Goal: Task Accomplishment & Management: Use online tool/utility

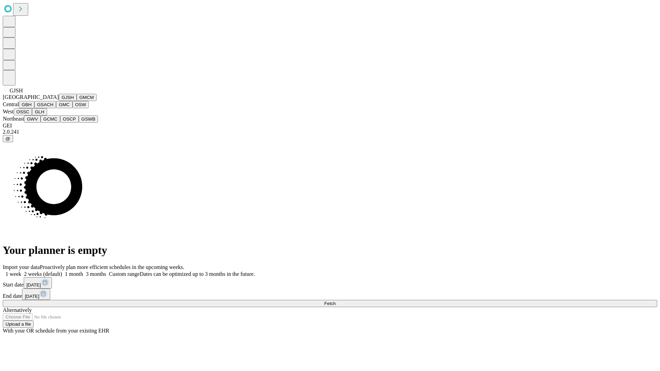
click at [59, 101] on button "GJSH" at bounding box center [68, 97] width 18 height 7
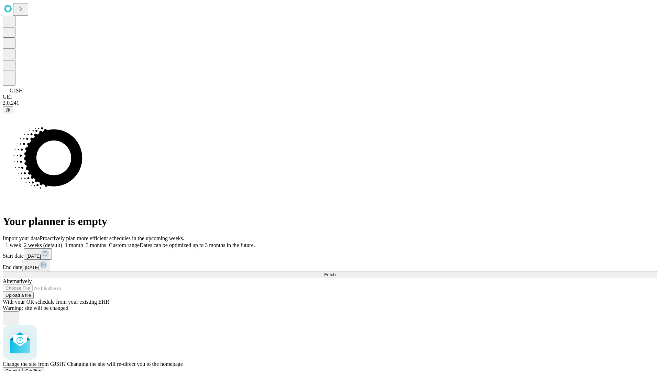
click at [42, 368] on span "Confirm" at bounding box center [33, 370] width 16 height 5
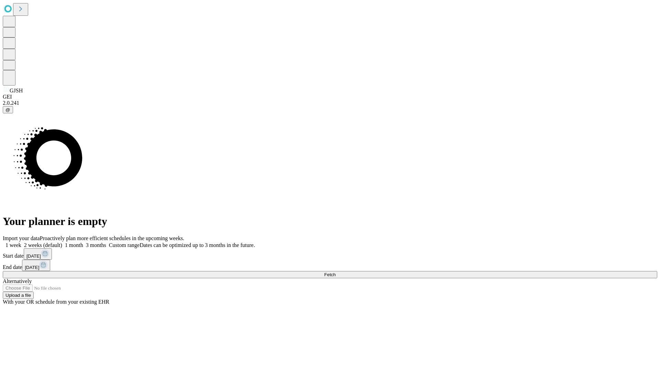
click at [83, 242] on label "1 month" at bounding box center [72, 245] width 21 height 6
click at [335, 272] on span "Fetch" at bounding box center [329, 274] width 11 height 5
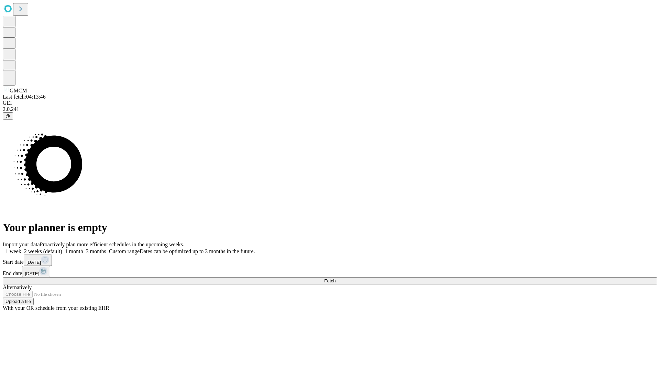
click at [83, 248] on label "1 month" at bounding box center [72, 251] width 21 height 6
click at [335, 278] on span "Fetch" at bounding box center [329, 280] width 11 height 5
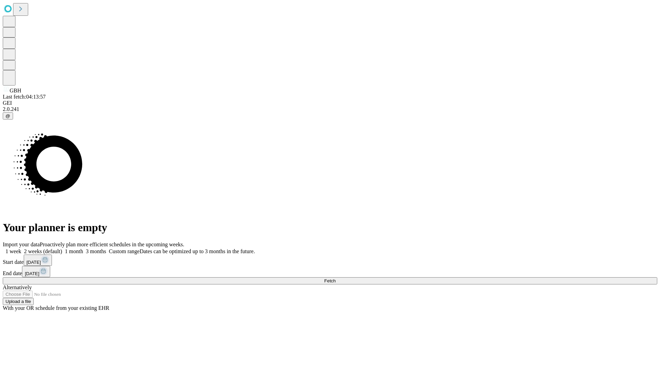
click at [335, 278] on span "Fetch" at bounding box center [329, 280] width 11 height 5
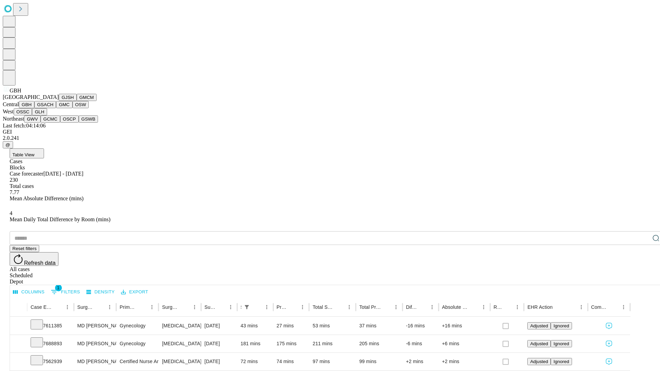
click at [53, 108] on button "GSACH" at bounding box center [45, 104] width 22 height 7
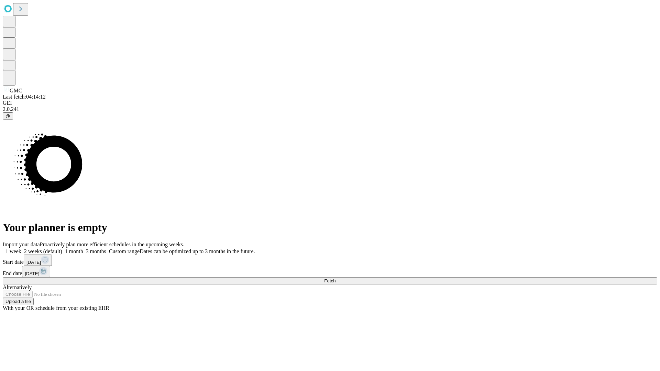
click at [83, 248] on label "1 month" at bounding box center [72, 251] width 21 height 6
click at [335, 278] on span "Fetch" at bounding box center [329, 280] width 11 height 5
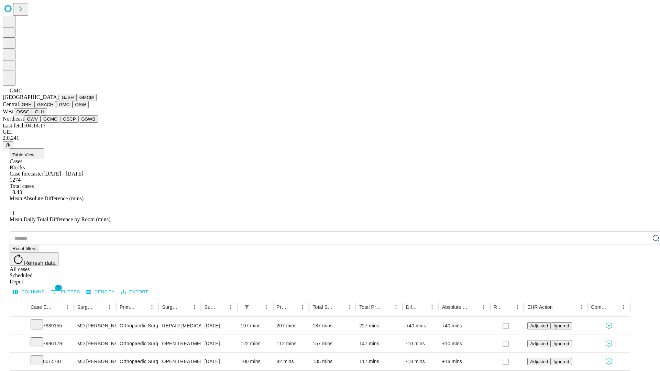
click at [72, 108] on button "OSW" at bounding box center [80, 104] width 16 height 7
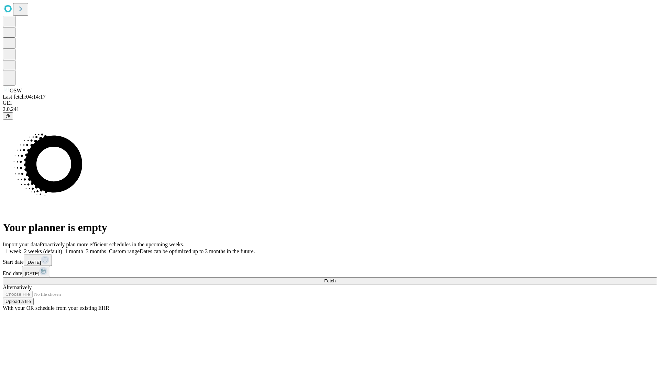
click at [83, 248] on label "1 month" at bounding box center [72, 251] width 21 height 6
click at [335, 278] on span "Fetch" at bounding box center [329, 280] width 11 height 5
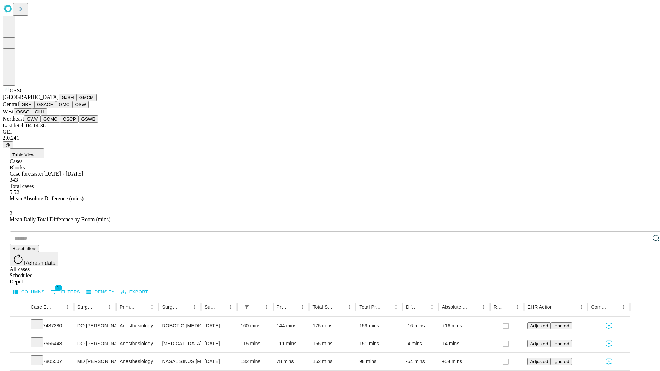
click at [47, 115] on button "GLH" at bounding box center [39, 111] width 15 height 7
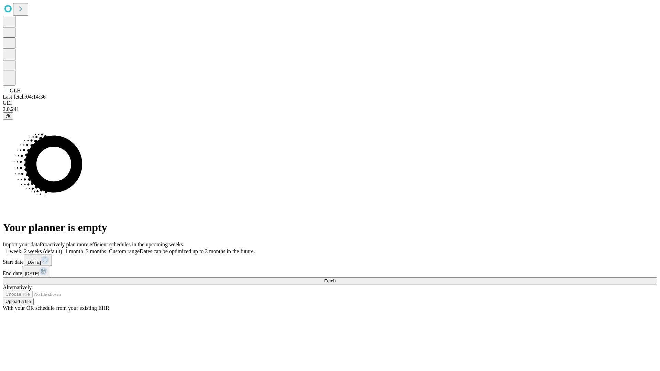
click at [83, 248] on label "1 month" at bounding box center [72, 251] width 21 height 6
click at [335, 278] on span "Fetch" at bounding box center [329, 280] width 11 height 5
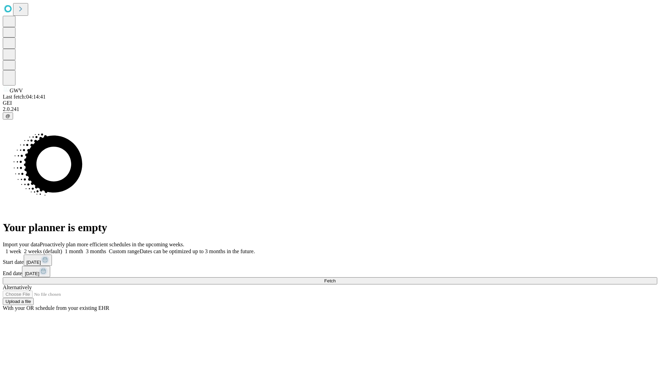
click at [335, 278] on span "Fetch" at bounding box center [329, 280] width 11 height 5
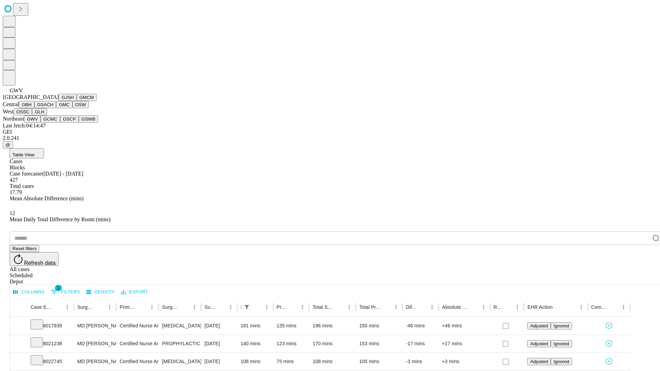
click at [53, 123] on button "GCMC" at bounding box center [51, 118] width 20 height 7
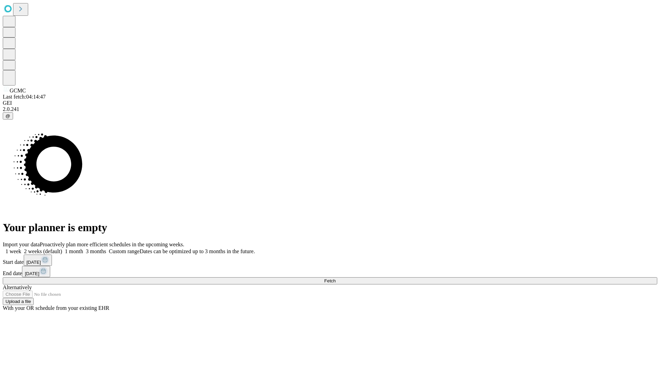
click at [83, 248] on label "1 month" at bounding box center [72, 251] width 21 height 6
click at [335, 278] on span "Fetch" at bounding box center [329, 280] width 11 height 5
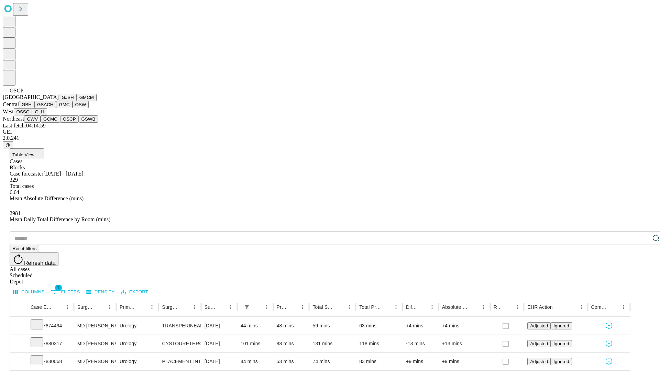
click at [79, 123] on button "GSWB" at bounding box center [89, 118] width 20 height 7
